Goal: Task Accomplishment & Management: Complete application form

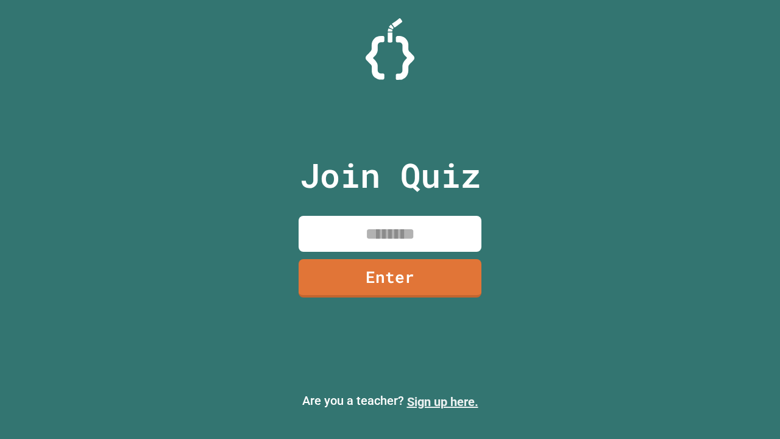
click at [442, 402] on link "Sign up here." at bounding box center [442, 401] width 71 height 15
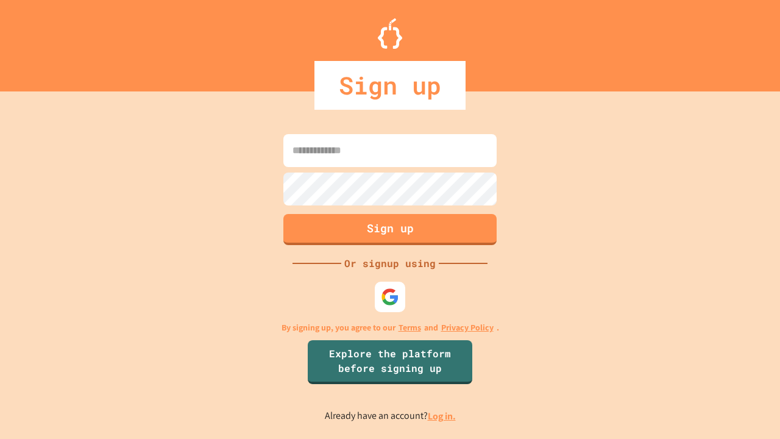
click at [442, 416] on link "Log in." at bounding box center [442, 416] width 28 height 13
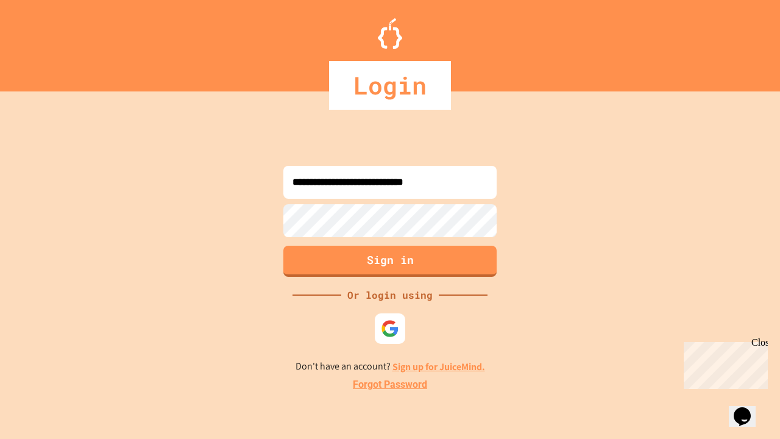
type input "**********"
